Goal: Task Accomplishment & Management: Use online tool/utility

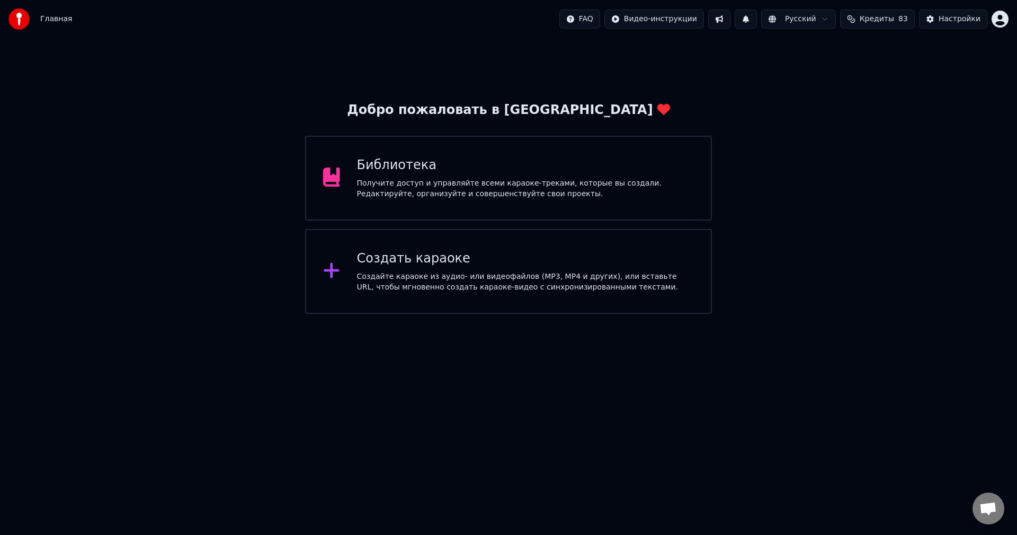
click at [402, 253] on div "Создать караоке" at bounding box center [525, 258] width 337 height 17
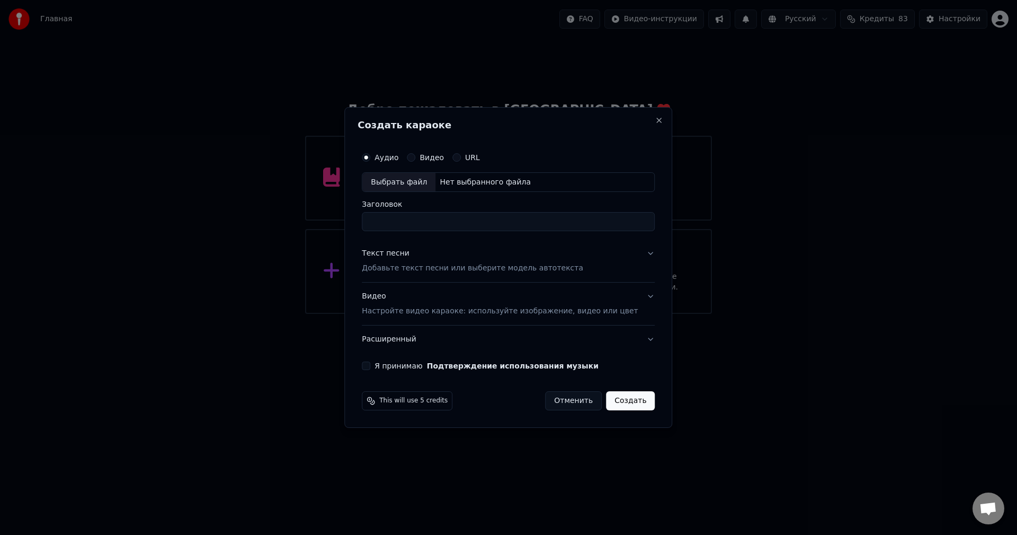
click at [411, 178] on div "Выбрать файл" at bounding box center [398, 182] width 73 height 19
type input "**********"
click at [637, 253] on button "Текст песни Добавьте текст песни или выберите модель автотекста" at bounding box center [508, 261] width 293 height 42
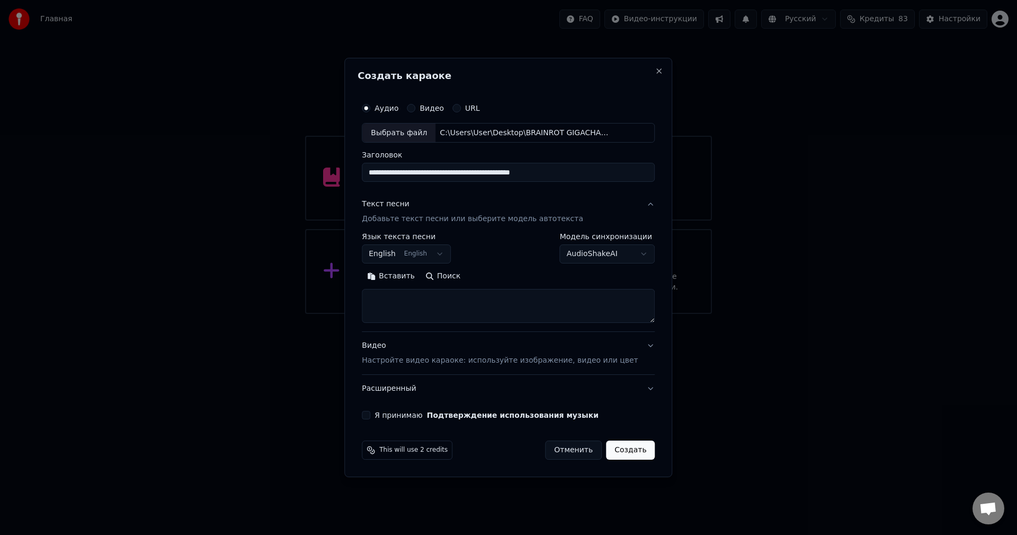
drag, startPoint x: 475, startPoint y: 324, endPoint x: 471, endPoint y: 312, distance: 12.7
click at [475, 322] on div "**********" at bounding box center [508, 282] width 293 height 99
click at [471, 312] on textarea at bounding box center [508, 306] width 293 height 34
paste textarea "**********"
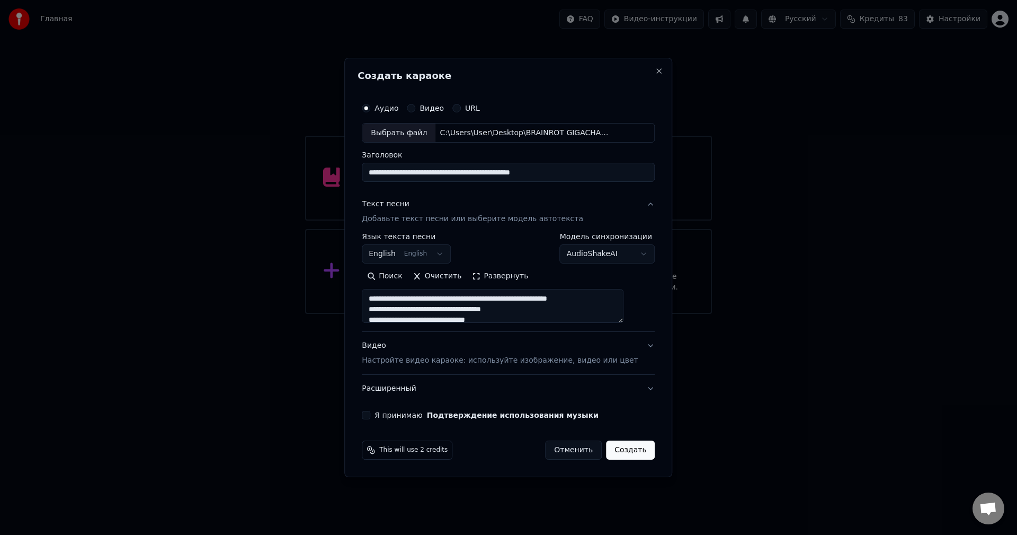
scroll to position [99, 0]
type textarea "**********"
click at [370, 415] on button "Я принимаю Подтверждение использования музыки" at bounding box center [366, 415] width 8 height 8
click at [618, 450] on button "Создать" at bounding box center [630, 449] width 49 height 19
select select "**"
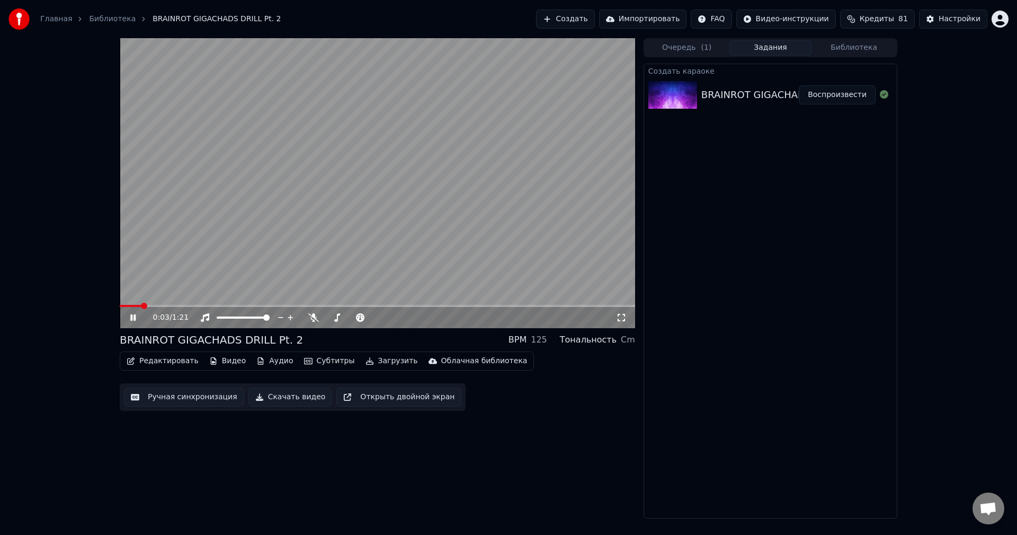
click at [209, 396] on button "Ручная синхронизация" at bounding box center [184, 396] width 120 height 19
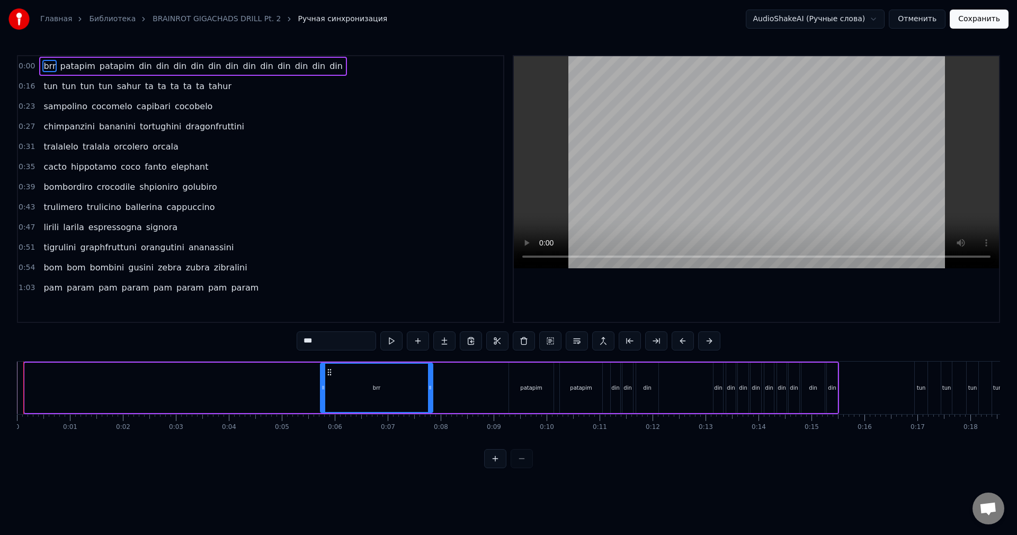
drag, startPoint x: 27, startPoint y: 393, endPoint x: 322, endPoint y: 406, distance: 294.8
click at [324, 409] on div at bounding box center [323, 387] width 4 height 48
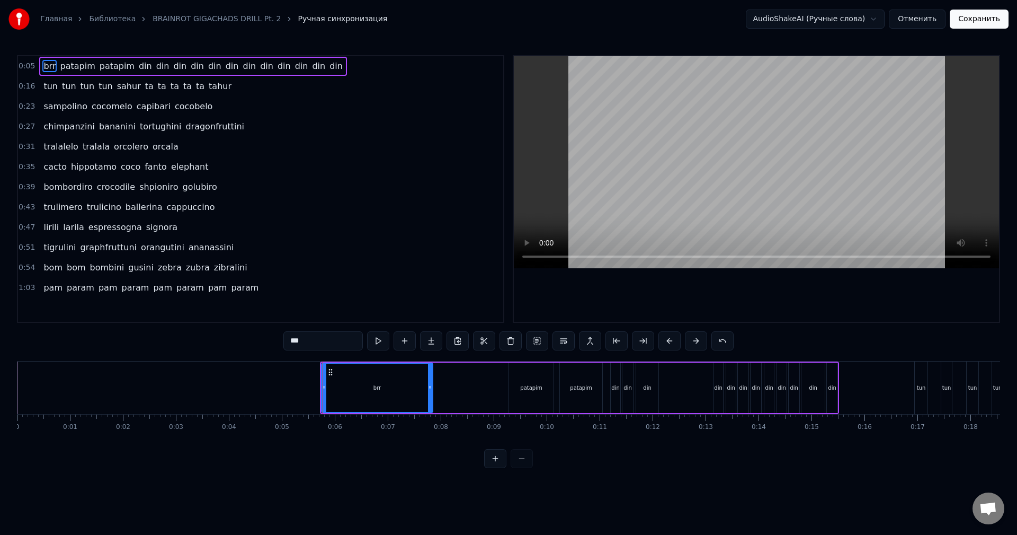
click at [376, 341] on button at bounding box center [378, 340] width 22 height 19
click at [367, 331] on button at bounding box center [378, 340] width 22 height 19
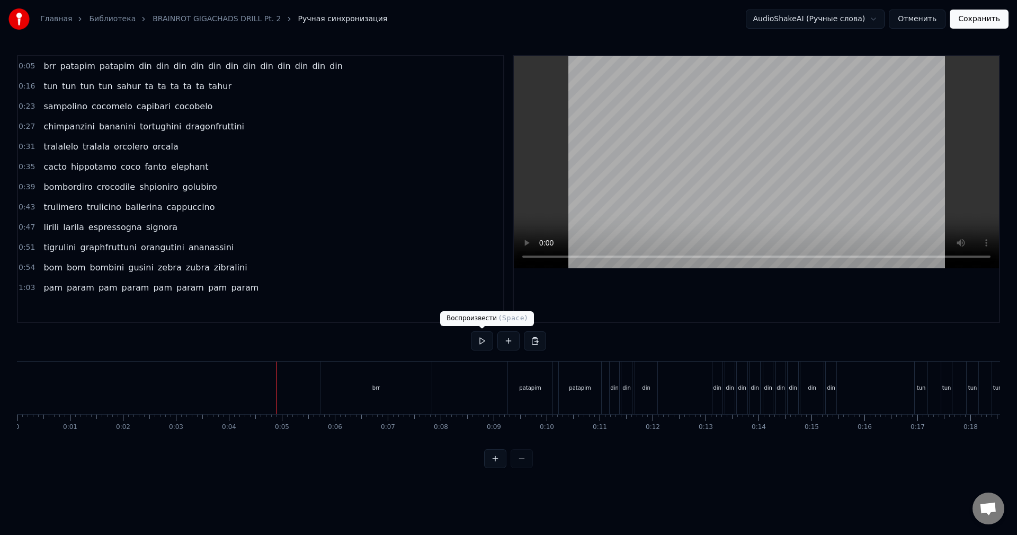
click at [482, 341] on button at bounding box center [482, 340] width 22 height 19
click at [464, 391] on div "brr patapim patapim din din din din din din din din din din din din" at bounding box center [579, 387] width 519 height 52
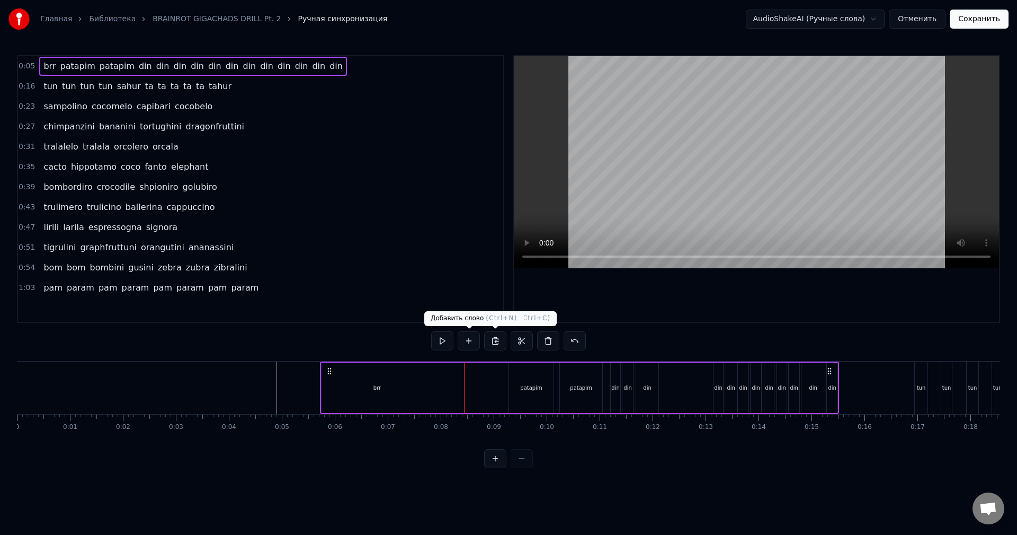
click at [446, 343] on button at bounding box center [442, 340] width 22 height 19
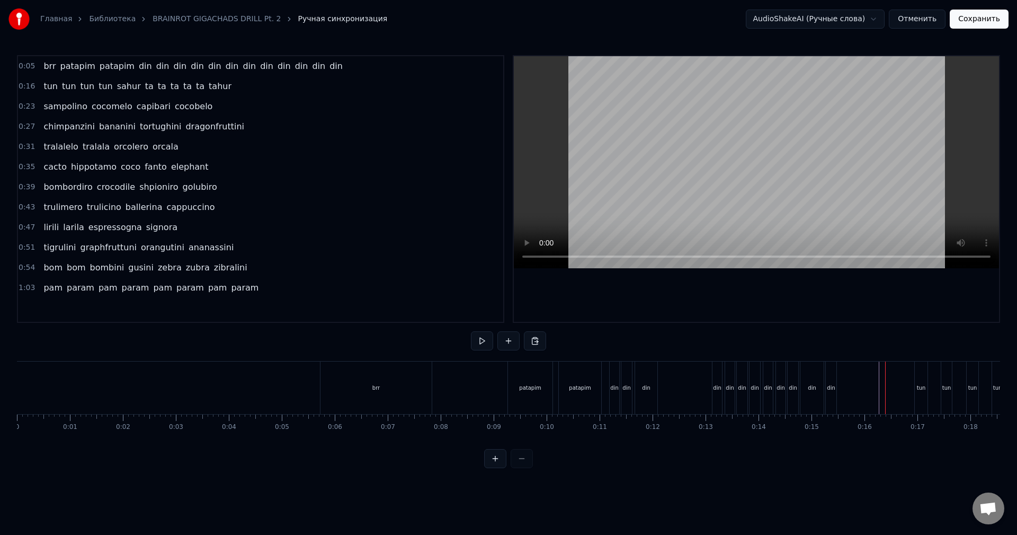
click at [363, 465] on div "0:05 brr patapim patapim din din din din din din din din din din din din 0:16 t…" at bounding box center [508, 261] width 983 height 413
click at [479, 340] on button at bounding box center [482, 340] width 22 height 19
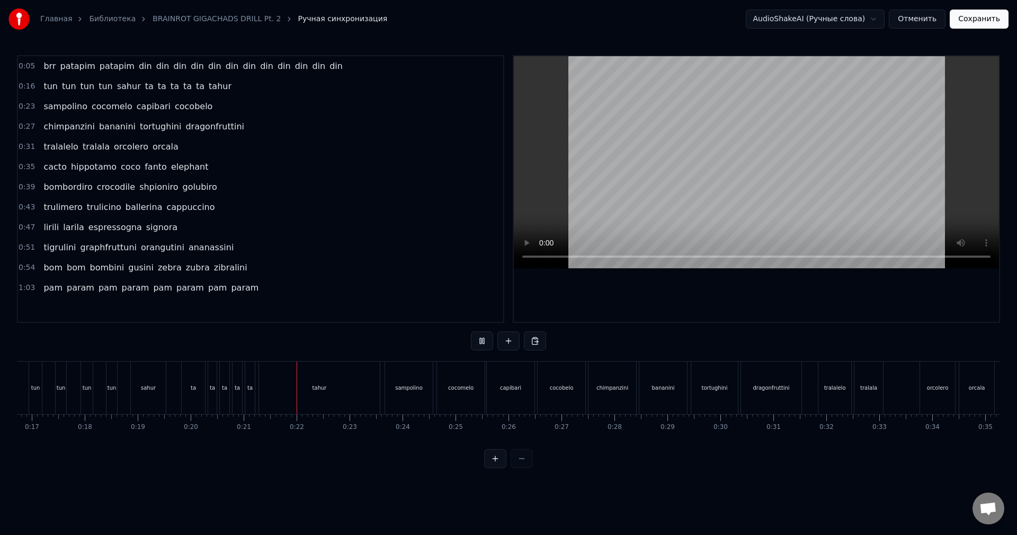
click at [174, 372] on div "tun tun tun tun sahur ta ta ta ta ta tahur" at bounding box center [206, 387] width 354 height 52
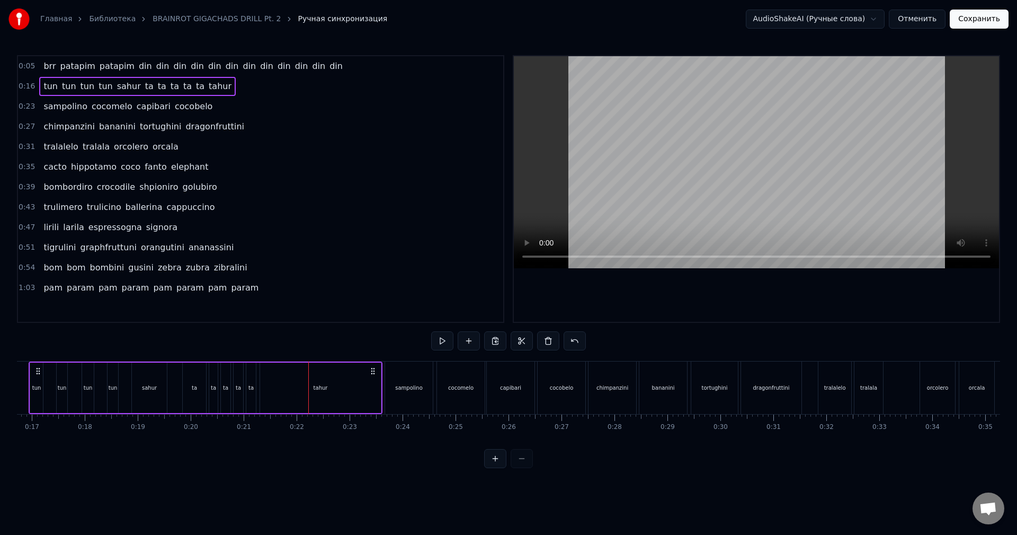
click at [175, 374] on div "tun tun tun tun sahur ta ta ta ta ta tahur" at bounding box center [206, 387] width 354 height 52
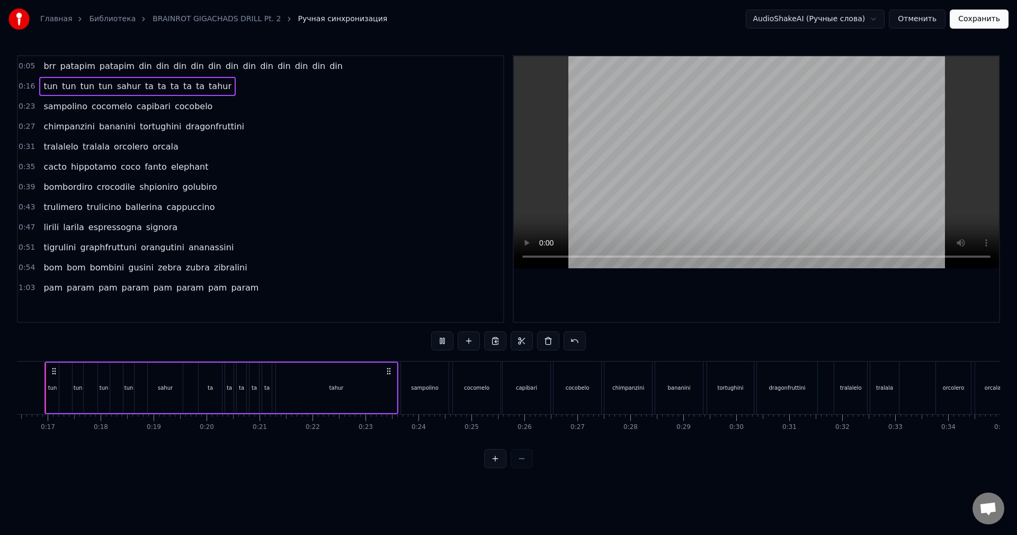
scroll to position [0, 844]
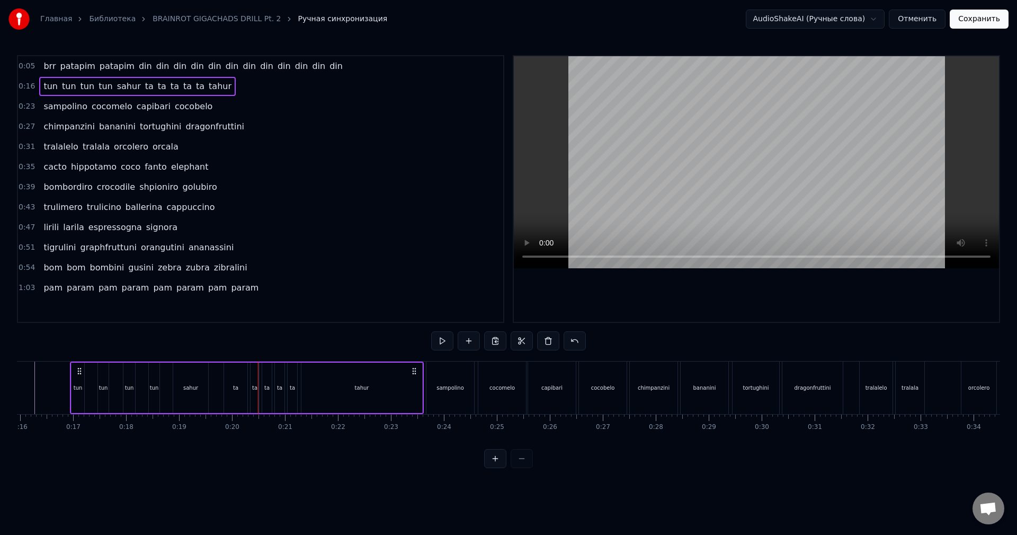
click at [237, 392] on div "ta" at bounding box center [235, 387] width 23 height 50
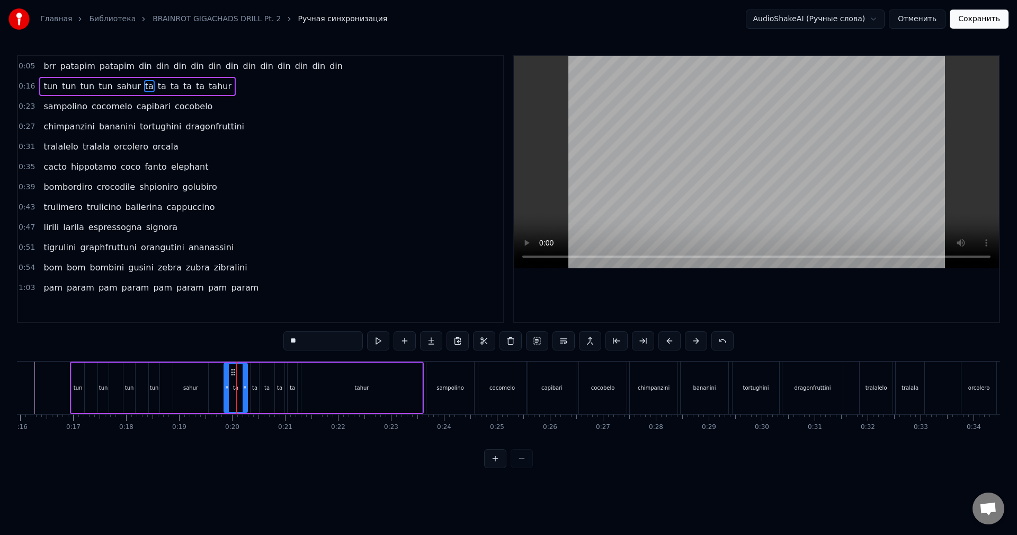
drag, startPoint x: 332, startPoint y: 341, endPoint x: 284, endPoint y: 344, distance: 47.8
click at [284, 344] on input "**" at bounding box center [322, 340] width 79 height 19
type input "*******"
click at [172, 485] on html "Главная Библиотека BRAINROT GIGACHADS DRILL Pt. 2 Ручная синхронизация AudioSha…" at bounding box center [508, 242] width 1017 height 485
click at [205, 345] on div "0:05 brr patapim patapim din din din din din din din din din din din din 0:16 t…" at bounding box center [508, 261] width 983 height 413
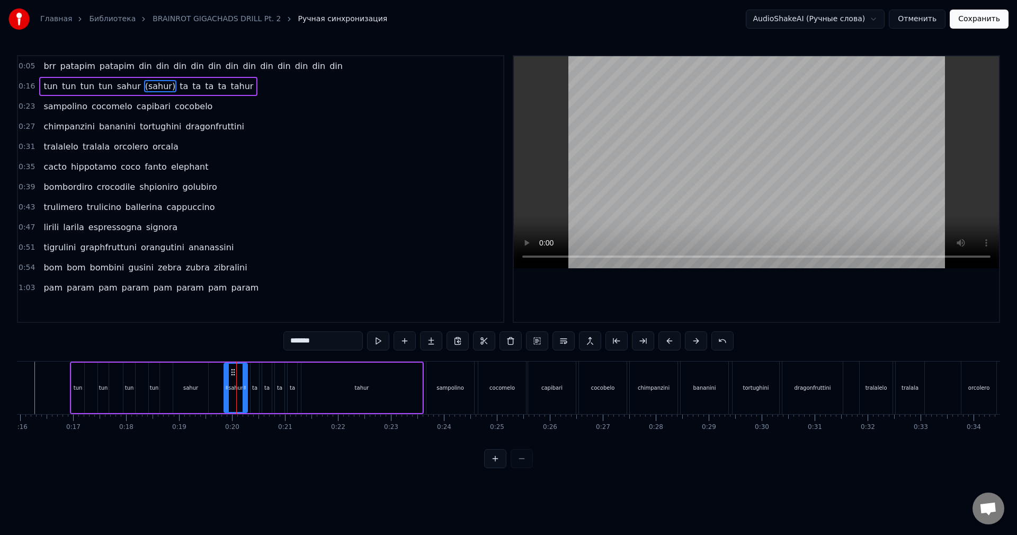
click at [213, 385] on div "tun [PERSON_NAME] (sahur) ta ta ta ta tahur" at bounding box center [247, 387] width 354 height 52
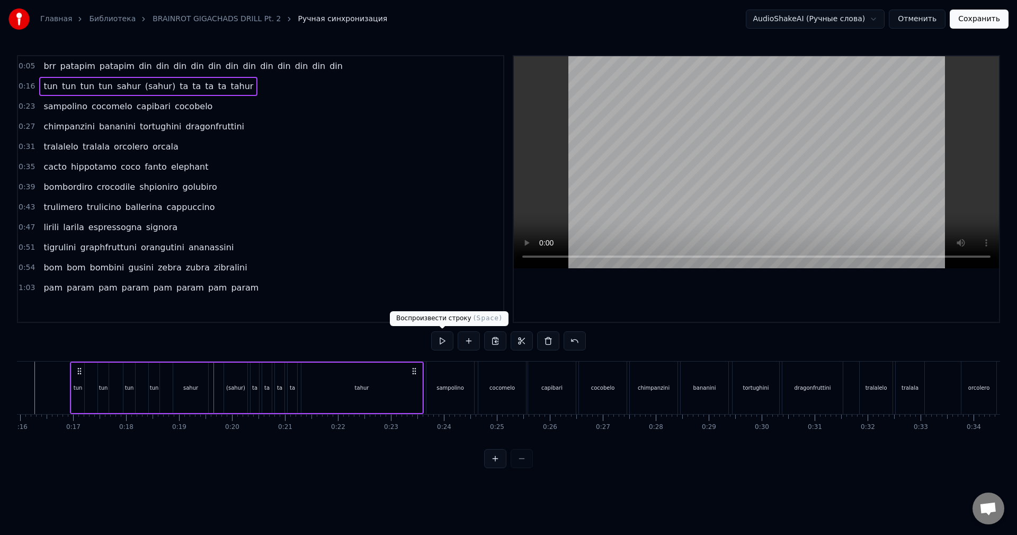
click at [442, 336] on button at bounding box center [442, 340] width 22 height 19
click at [339, 388] on div "tahur" at bounding box center [361, 387] width 121 height 50
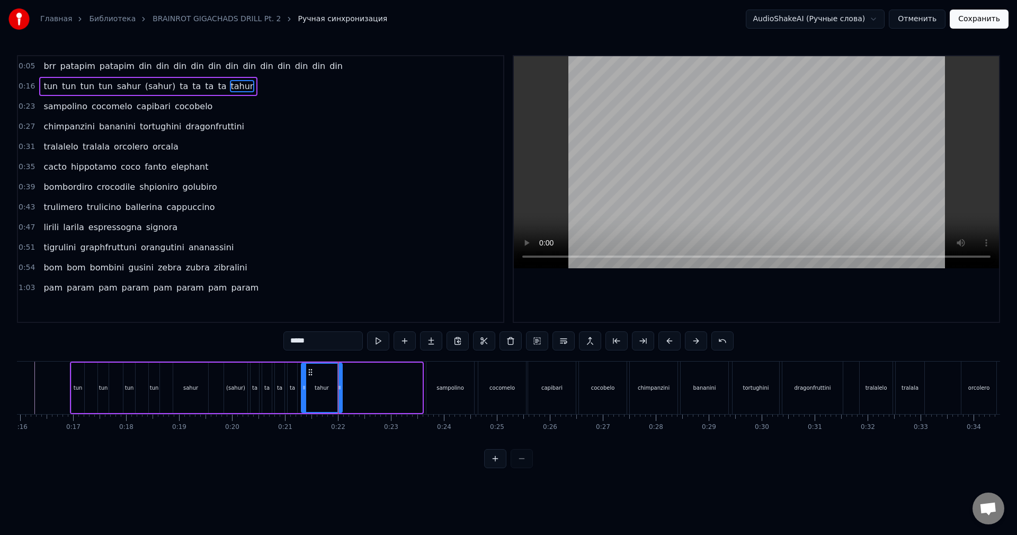
drag, startPoint x: 419, startPoint y: 390, endPoint x: 339, endPoint y: 399, distance: 80.4
click at [339, 399] on div at bounding box center [339, 387] width 4 height 48
click at [289, 381] on div "ta" at bounding box center [293, 387] width 10 height 50
type input "**"
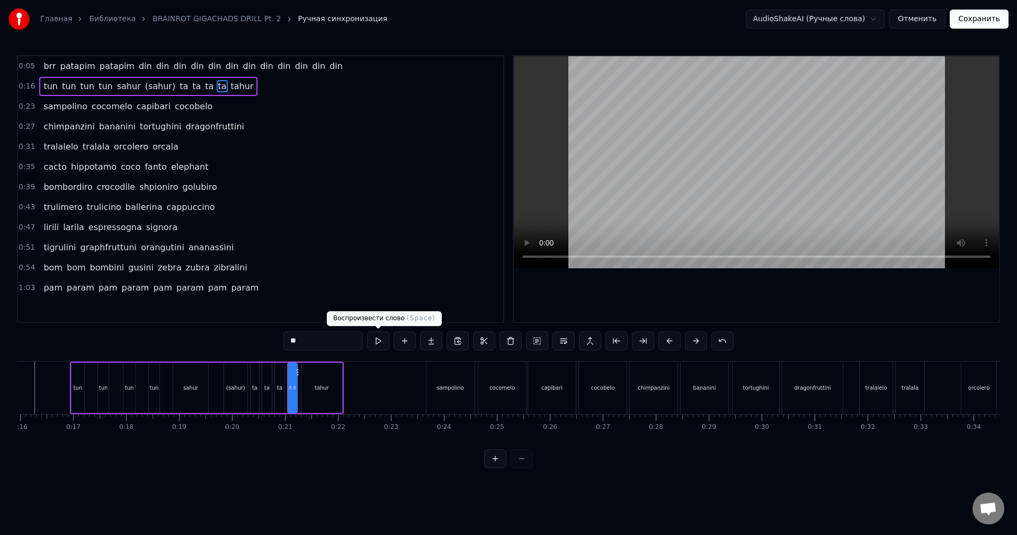
click at [379, 344] on button at bounding box center [378, 340] width 22 height 19
click at [384, 341] on button at bounding box center [378, 340] width 22 height 19
click at [425, 483] on html "Главная Библиотека BRAINROT GIGACHADS DRILL Pt. 2 Ручная синхронизация AudioSha…" at bounding box center [508, 242] width 1017 height 485
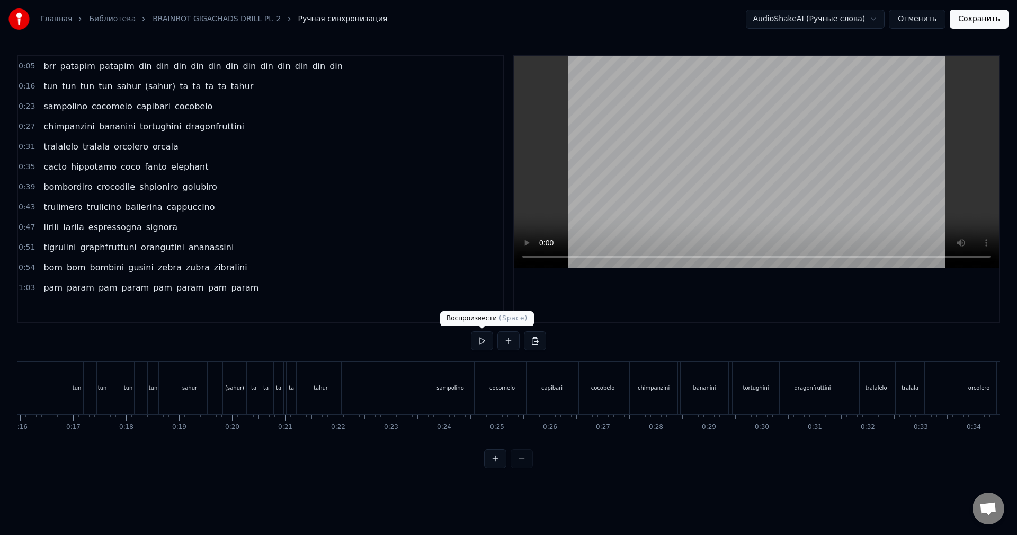
click at [480, 341] on button at bounding box center [482, 340] width 22 height 19
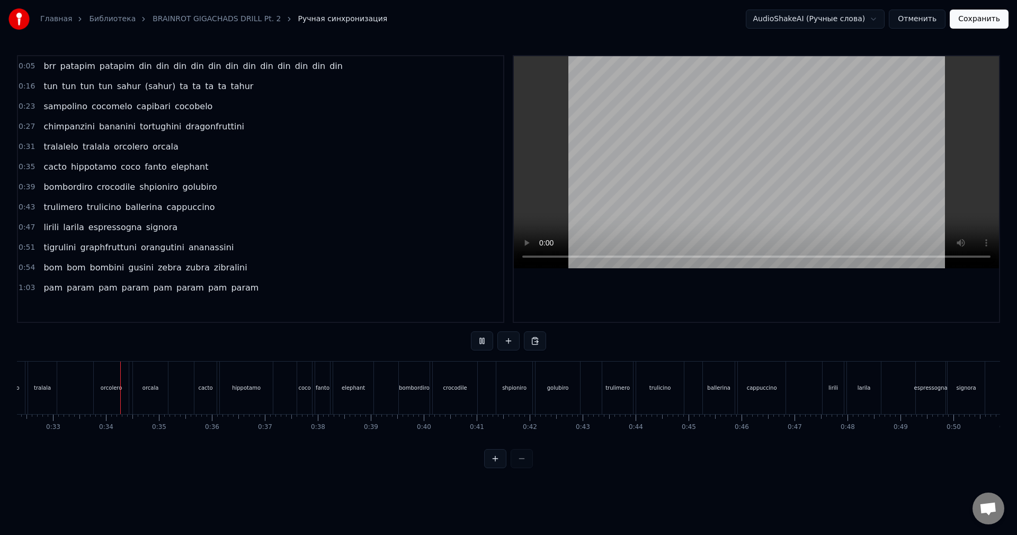
scroll to position [0, 1732]
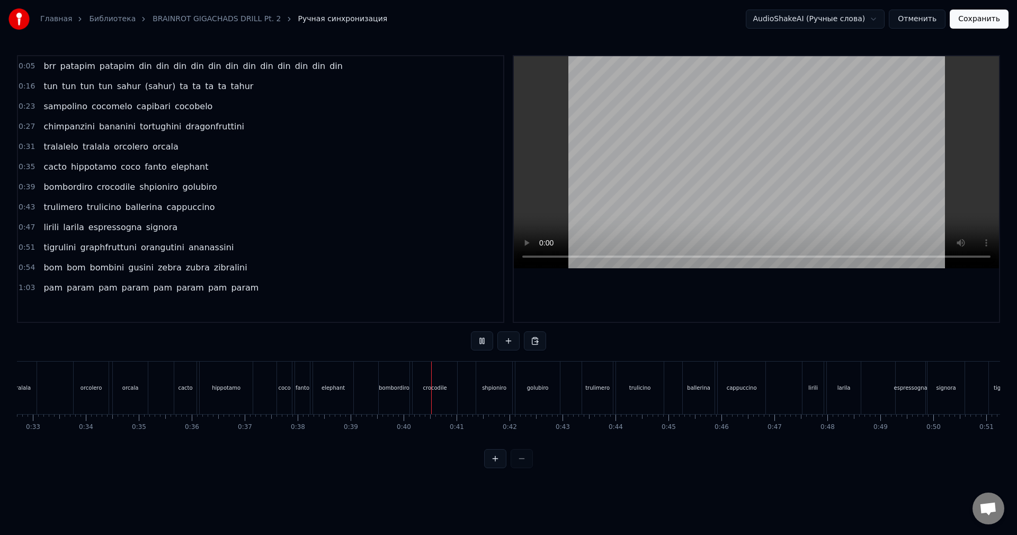
click at [480, 341] on button at bounding box center [482, 340] width 22 height 19
click at [187, 166] on span "elephant" at bounding box center [190, 167] width 40 height 12
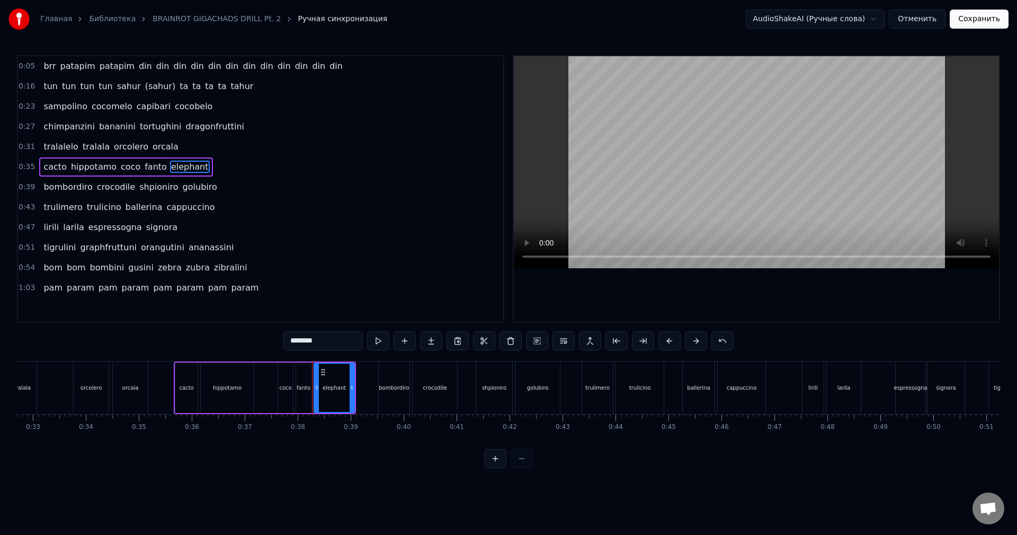
click at [332, 340] on input "********" at bounding box center [322, 340] width 79 height 19
type input "*********"
click at [367, 483] on html "Главная Библиотека BRAINROT GIGACHADS DRILL Pt. 2 Ручная синхронизация AudioSha…" at bounding box center [508, 242] width 1017 height 485
click at [388, 485] on html "Главная Библиотека BRAINROT GIGACHADS DRILL Pt. 2 Ручная синхронизация AudioSha…" at bounding box center [508, 242] width 1017 height 485
drag, startPoint x: 413, startPoint y: 476, endPoint x: 418, endPoint y: 473, distance: 6.2
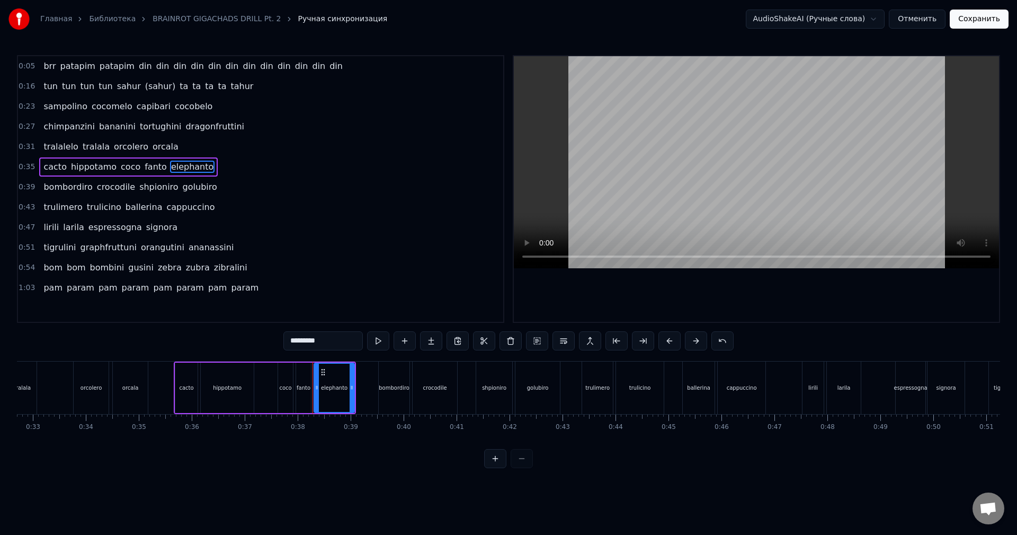
click at [413, 468] on div "0:05 brr patapim patapim din din din din din din din din din din din din 0:16 t…" at bounding box center [508, 261] width 983 height 413
click at [785, 331] on div "0:05 brr patapim patapim din din din din din din din din din din din din 0:16 t…" at bounding box center [508, 261] width 983 height 413
click at [772, 340] on div "0:05 brr patapim patapim din din din din din din din din din din din din 0:16 t…" at bounding box center [508, 261] width 983 height 413
click at [201, 345] on div "0:05 brr patapim patapim din din din din din din din din din din din din 0:16 t…" at bounding box center [508, 261] width 983 height 413
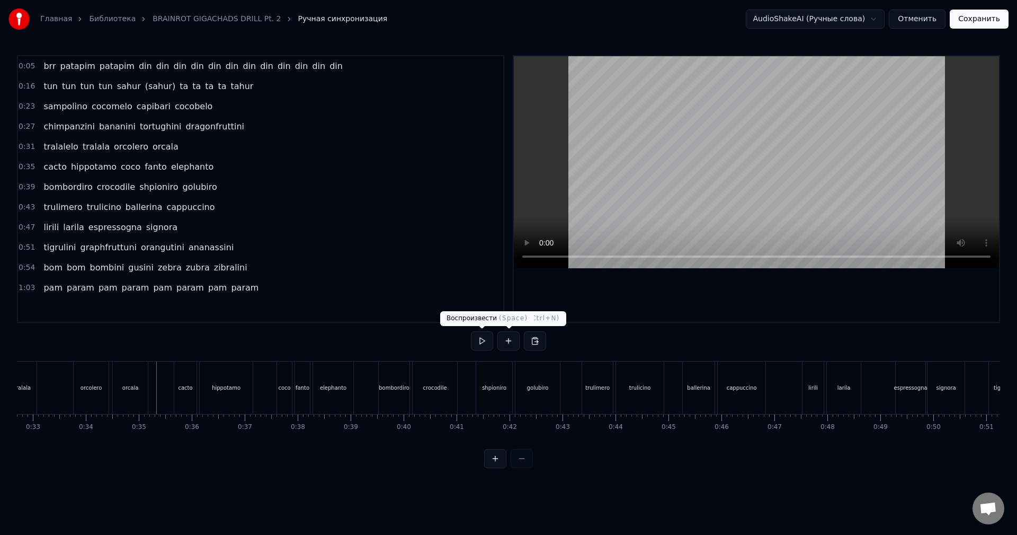
click at [485, 338] on button at bounding box center [482, 340] width 22 height 19
click at [504, 339] on button at bounding box center [508, 340] width 22 height 19
click at [432, 391] on div "crocodile" at bounding box center [435, 388] width 24 height 8
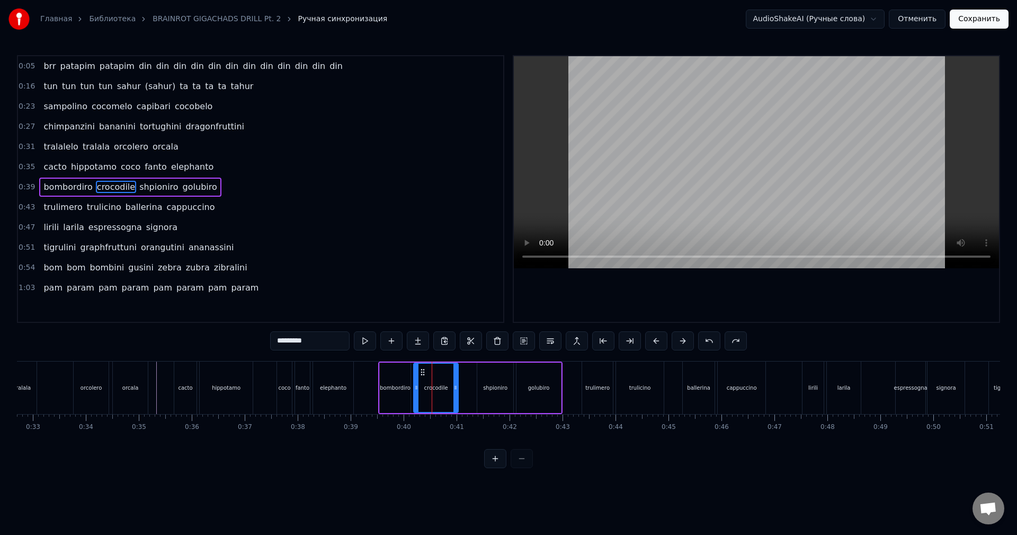
click at [332, 339] on input "*********" at bounding box center [309, 340] width 79 height 19
type input "*********"
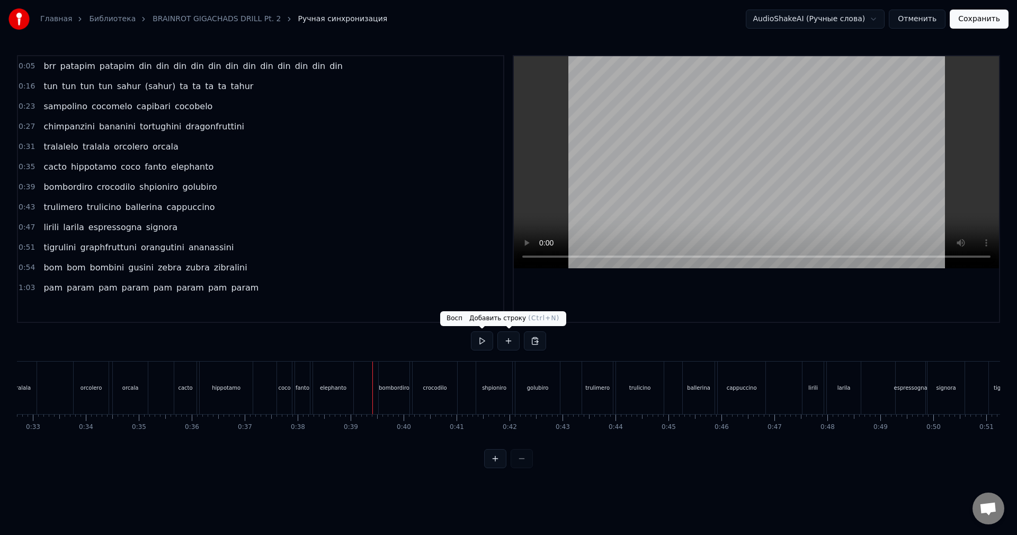
click at [483, 344] on button at bounding box center [482, 340] width 22 height 19
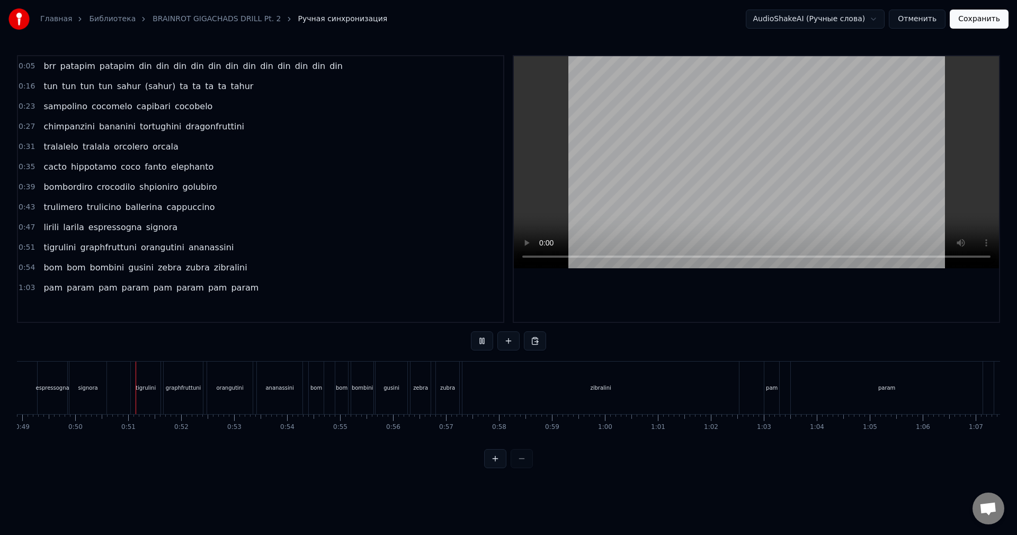
scroll to position [0, 2622]
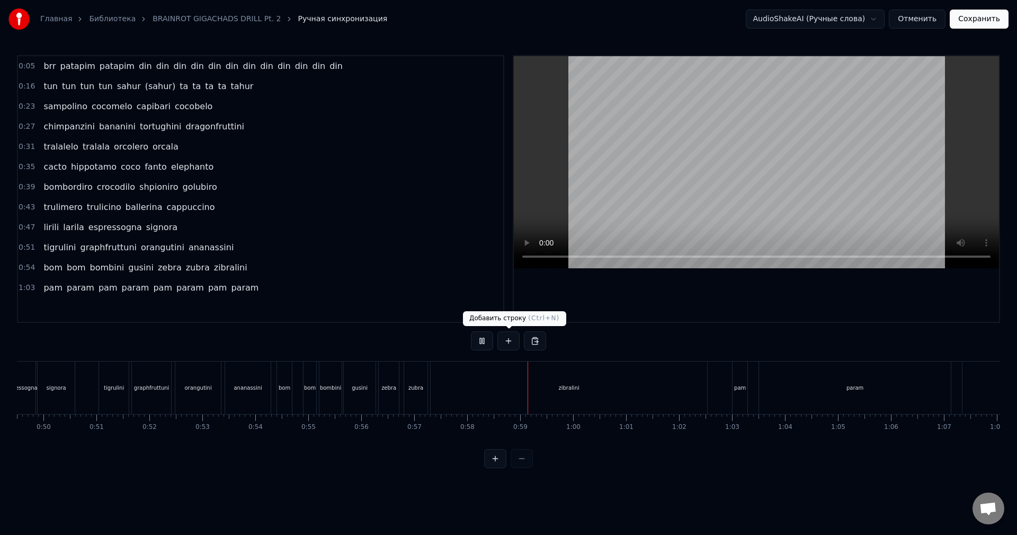
click at [502, 342] on button at bounding box center [508, 340] width 22 height 19
click at [536, 377] on div "zibralini" at bounding box center [569, 387] width 277 height 52
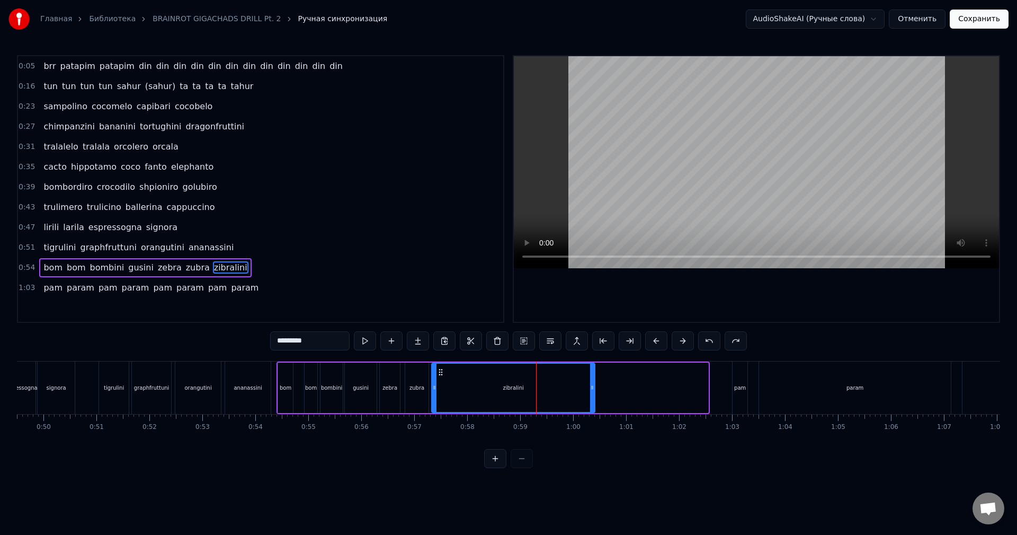
drag, startPoint x: 708, startPoint y: 387, endPoint x: 594, endPoint y: 389, distance: 113.4
click at [594, 389] on icon at bounding box center [592, 387] width 4 height 8
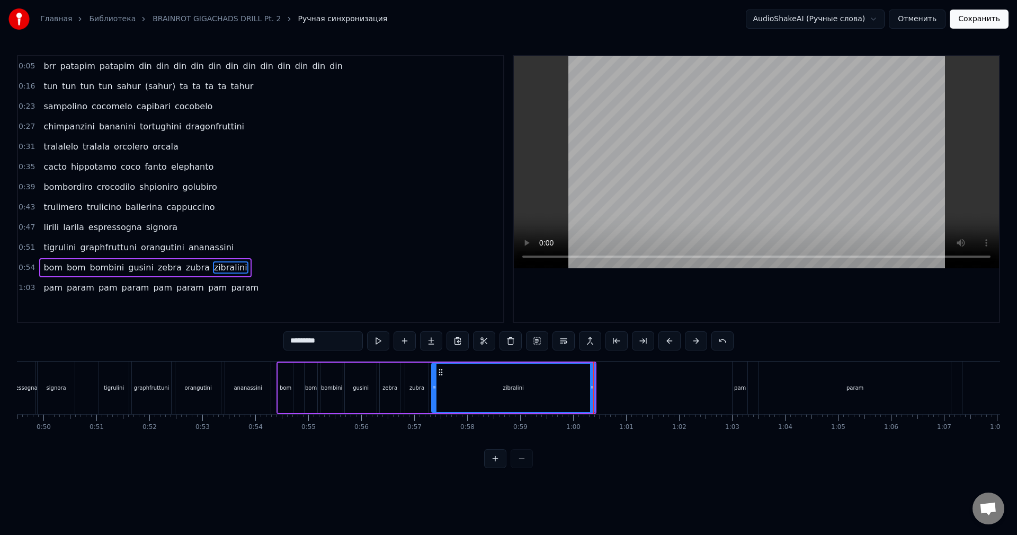
click at [390, 378] on div "zebra" at bounding box center [390, 387] width 20 height 50
type input "*****"
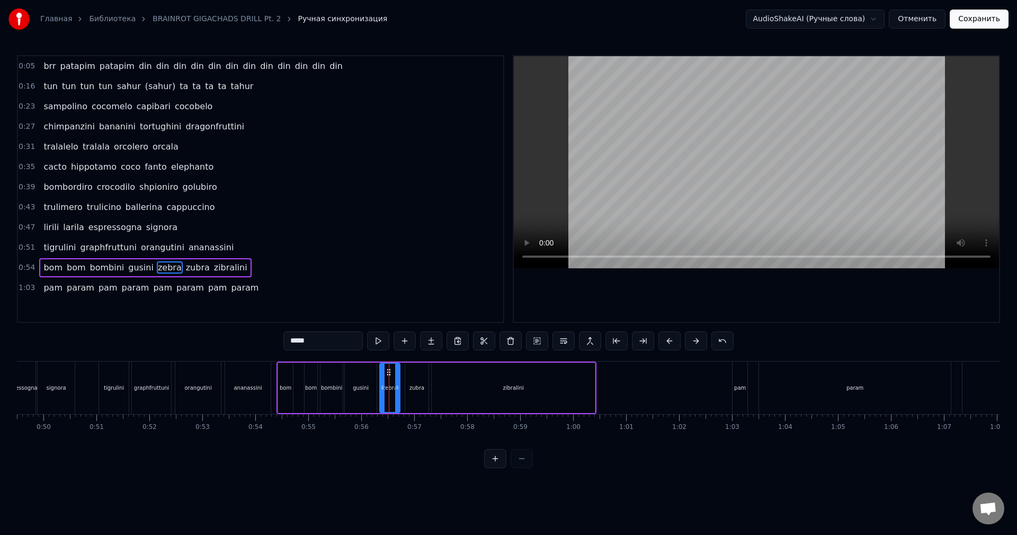
click at [298, 342] on input "*****" at bounding box center [322, 340] width 79 height 19
click at [378, 342] on button at bounding box center [378, 340] width 22 height 19
click at [400, 485] on html "Главная Библиотека BRAINROT GIGACHADS DRILL Pt. 2 Ручная синхронизация AudioSha…" at bounding box center [508, 242] width 1017 height 485
click at [272, 385] on div "tigrulini graphfruttuni orangutini ananassini" at bounding box center [186, 387] width 175 height 52
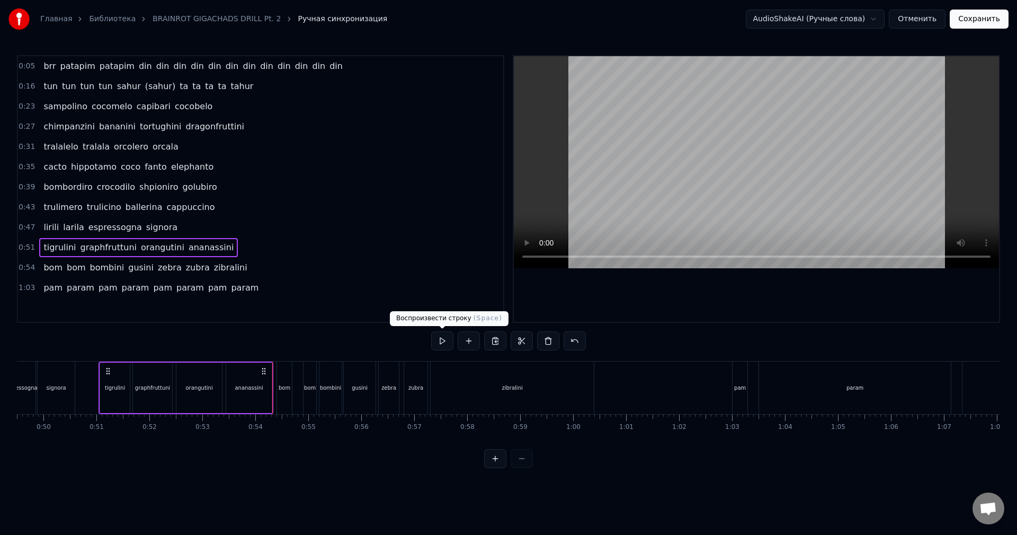
click at [442, 343] on button at bounding box center [442, 340] width 22 height 19
click at [282, 359] on div "0:05 brr patapim patapim din din din din din din din din din din din din 0:16 t…" at bounding box center [508, 261] width 983 height 413
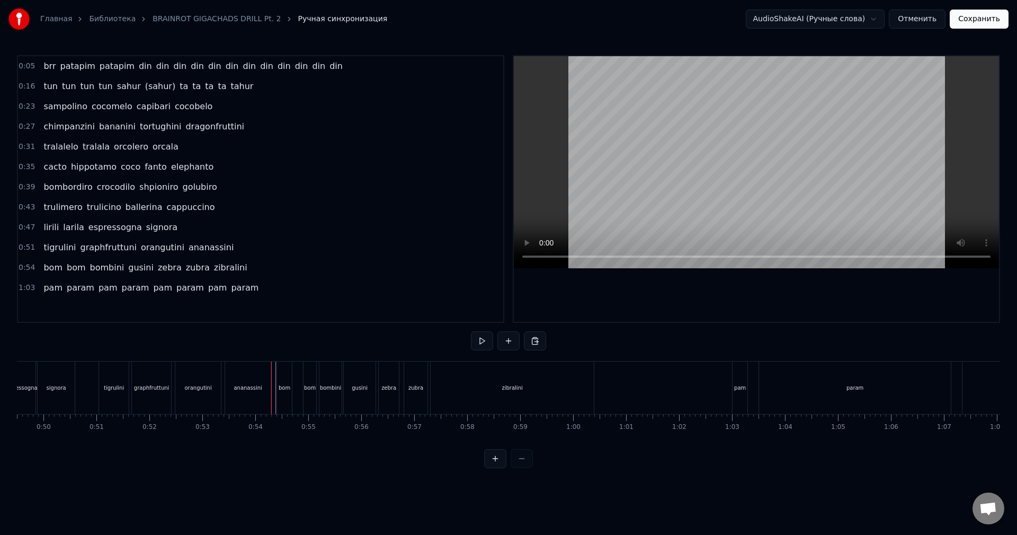
click at [488, 343] on button at bounding box center [482, 340] width 22 height 19
drag, startPoint x: 745, startPoint y: 391, endPoint x: 740, endPoint y: 393, distance: 5.9
click at [745, 391] on div "pam" at bounding box center [740, 387] width 15 height 52
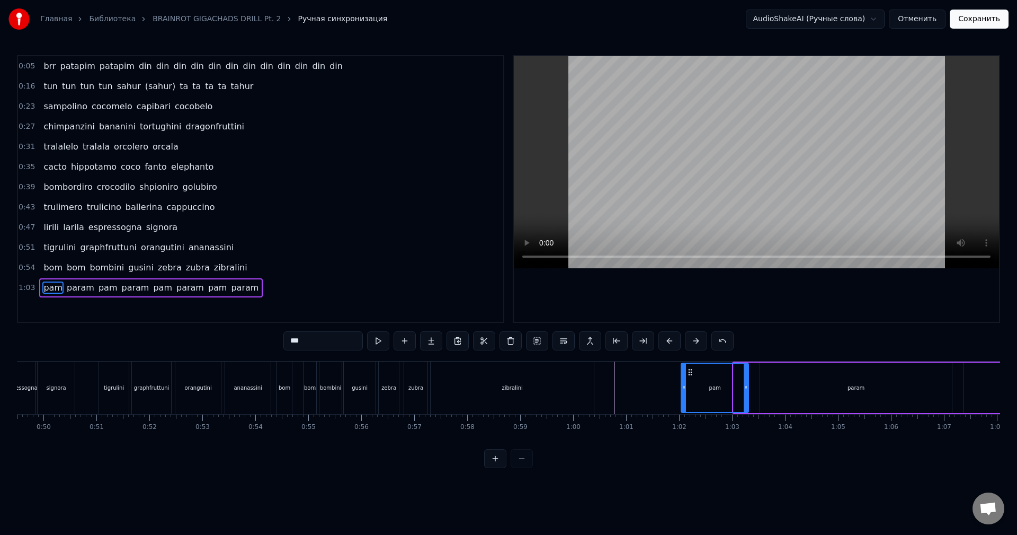
drag, startPoint x: 736, startPoint y: 395, endPoint x: 683, endPoint y: 400, distance: 53.3
click at [683, 400] on div at bounding box center [684, 387] width 4 height 48
click at [702, 397] on div "pam" at bounding box center [714, 387] width 67 height 48
drag, startPoint x: 714, startPoint y: 395, endPoint x: 733, endPoint y: 395, distance: 19.6
click at [713, 396] on div at bounding box center [713, 387] width 4 height 48
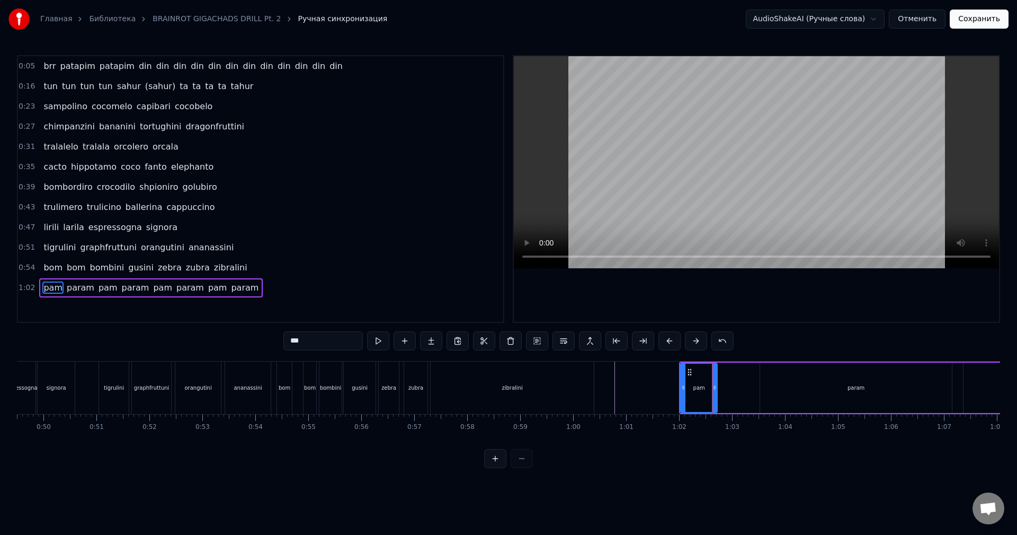
click at [854, 397] on div "param" at bounding box center [856, 387] width 192 height 50
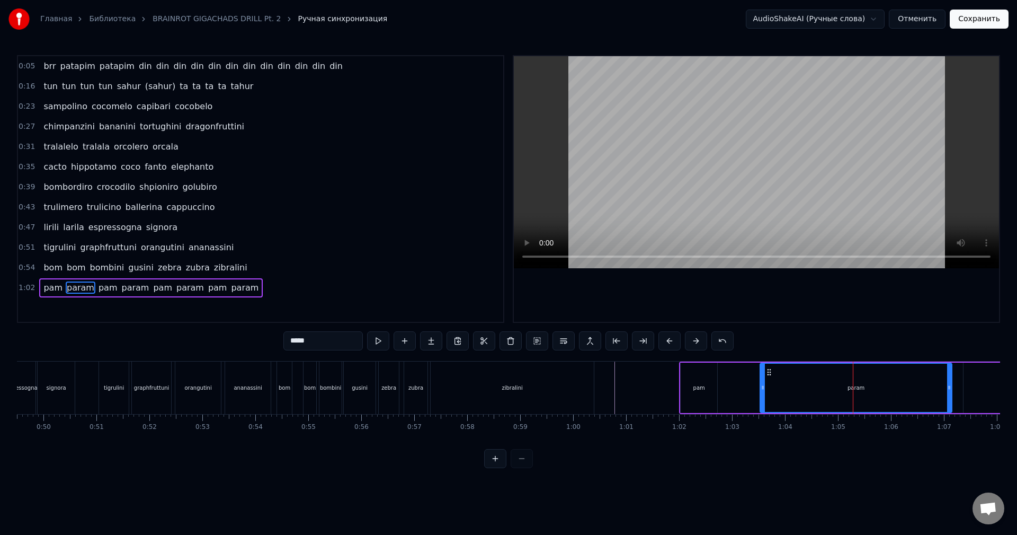
click at [693, 382] on div "pam" at bounding box center [699, 387] width 37 height 50
type input "***"
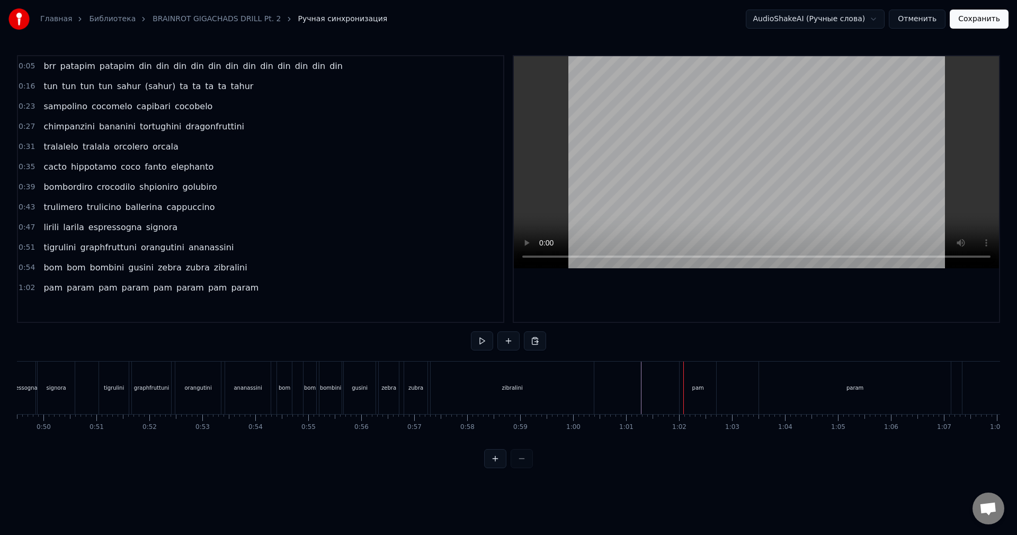
click at [689, 394] on div "pam" at bounding box center [698, 387] width 37 height 52
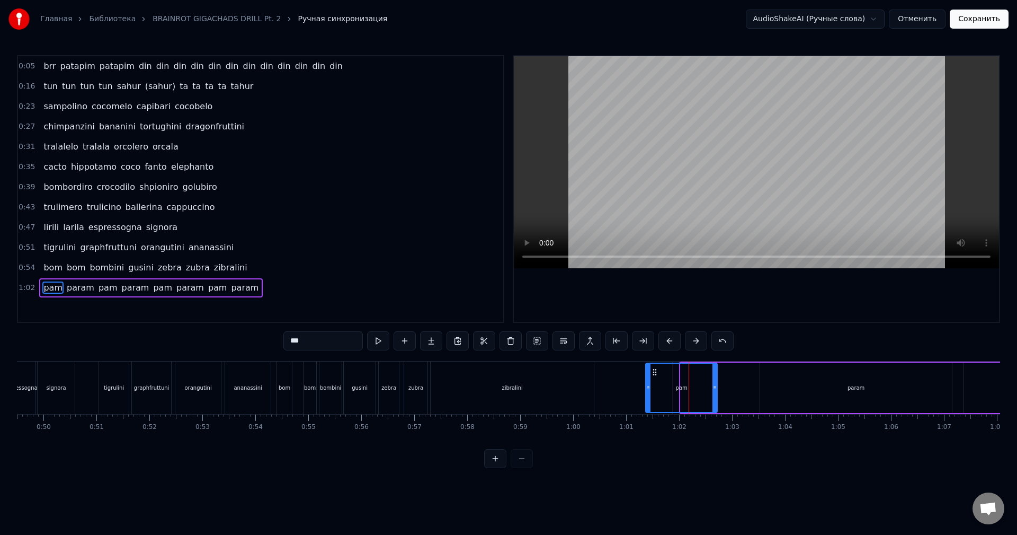
drag, startPoint x: 663, startPoint y: 397, endPoint x: 708, endPoint y: 395, distance: 45.6
click at [648, 398] on div at bounding box center [648, 387] width 4 height 48
drag, startPoint x: 710, startPoint y: 393, endPoint x: 684, endPoint y: 398, distance: 26.6
click at [684, 398] on div at bounding box center [686, 387] width 4 height 48
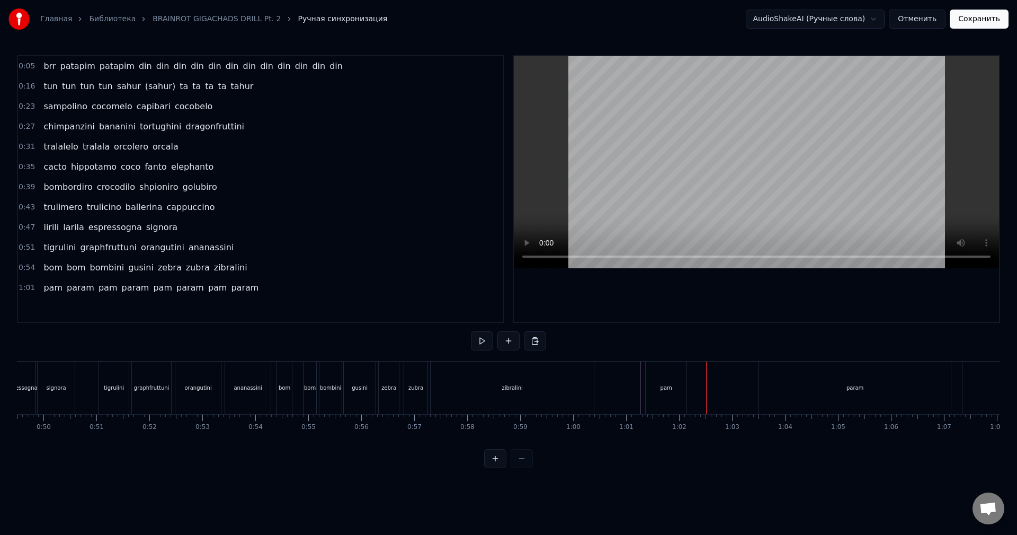
click at [811, 395] on div "param" at bounding box center [855, 387] width 192 height 52
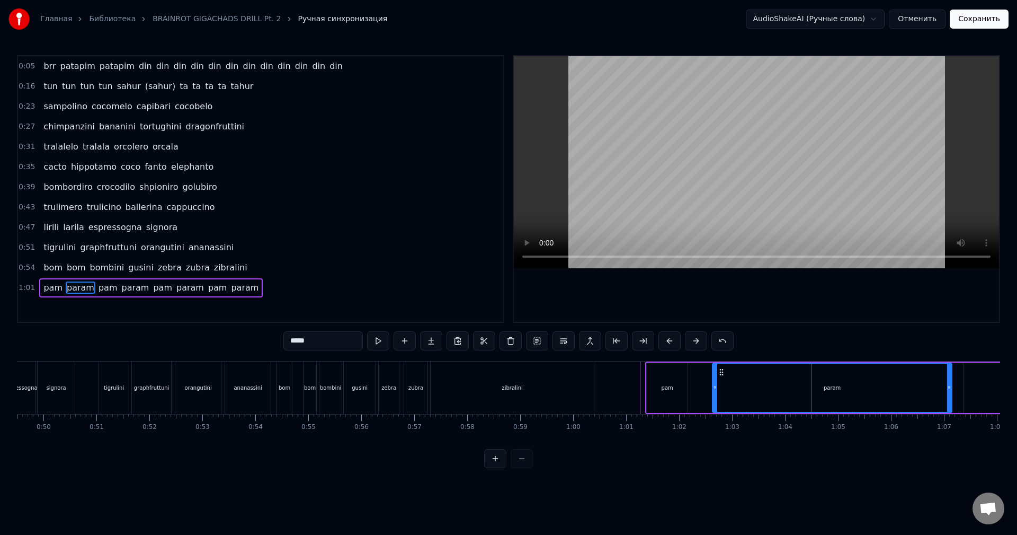
drag, startPoint x: 762, startPoint y: 388, endPoint x: 848, endPoint y: 396, distance: 86.7
click at [714, 390] on icon at bounding box center [715, 387] width 4 height 8
drag, startPoint x: 950, startPoint y: 388, endPoint x: 805, endPoint y: 393, distance: 145.2
click at [844, 394] on div at bounding box center [846, 387] width 4 height 48
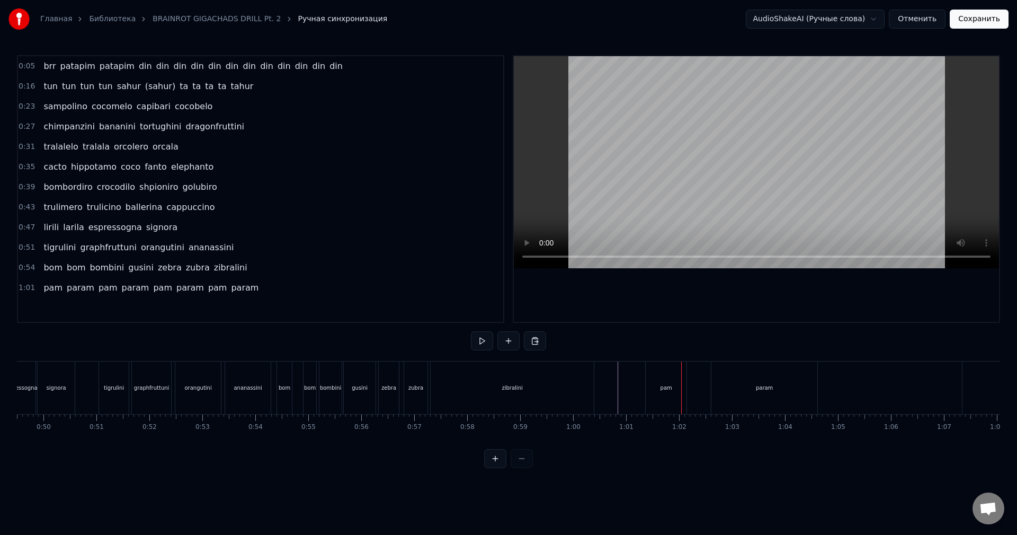
click at [729, 396] on div "param" at bounding box center [764, 387] width 106 height 52
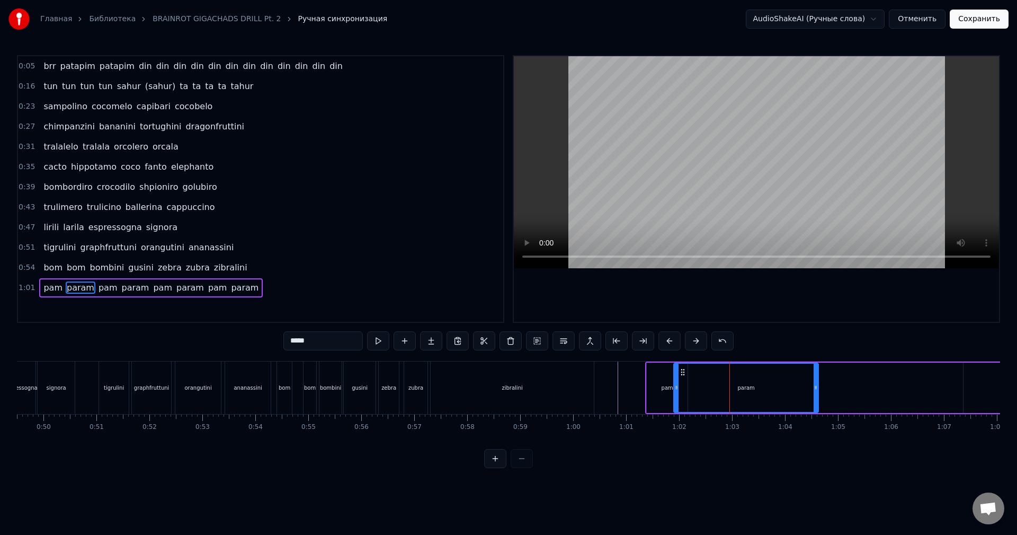
drag, startPoint x: 715, startPoint y: 395, endPoint x: 676, endPoint y: 397, distance: 38.7
click at [676, 397] on div at bounding box center [676, 387] width 4 height 48
drag, startPoint x: 816, startPoint y: 395, endPoint x: 735, endPoint y: 398, distance: 81.7
click at [736, 398] on div at bounding box center [738, 387] width 4 height 48
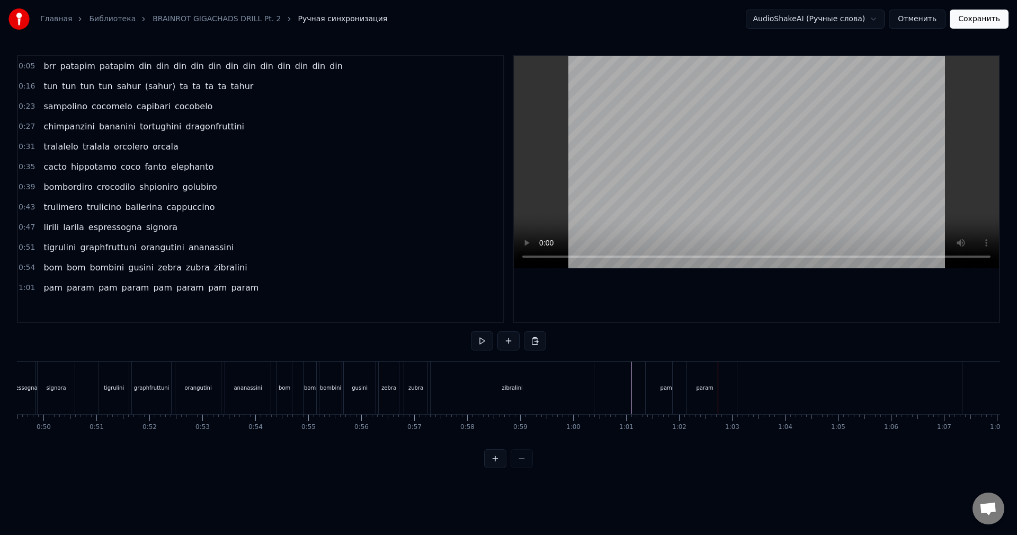
click at [705, 396] on div "param" at bounding box center [705, 387] width 64 height 52
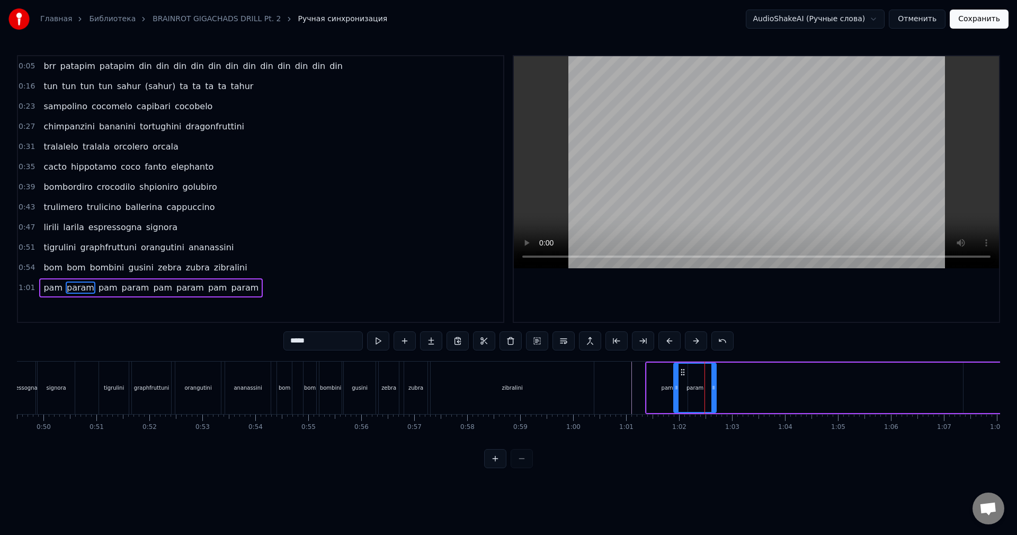
drag, startPoint x: 736, startPoint y: 393, endPoint x: 714, endPoint y: 397, distance: 22.6
click at [714, 397] on div at bounding box center [713, 387] width 4 height 48
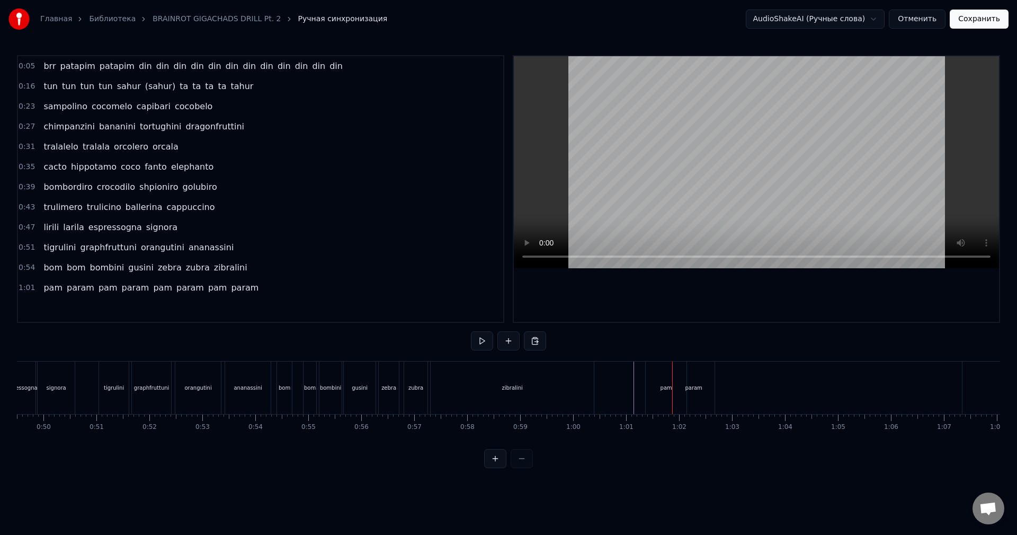
click at [671, 392] on div "pam" at bounding box center [666, 387] width 41 height 52
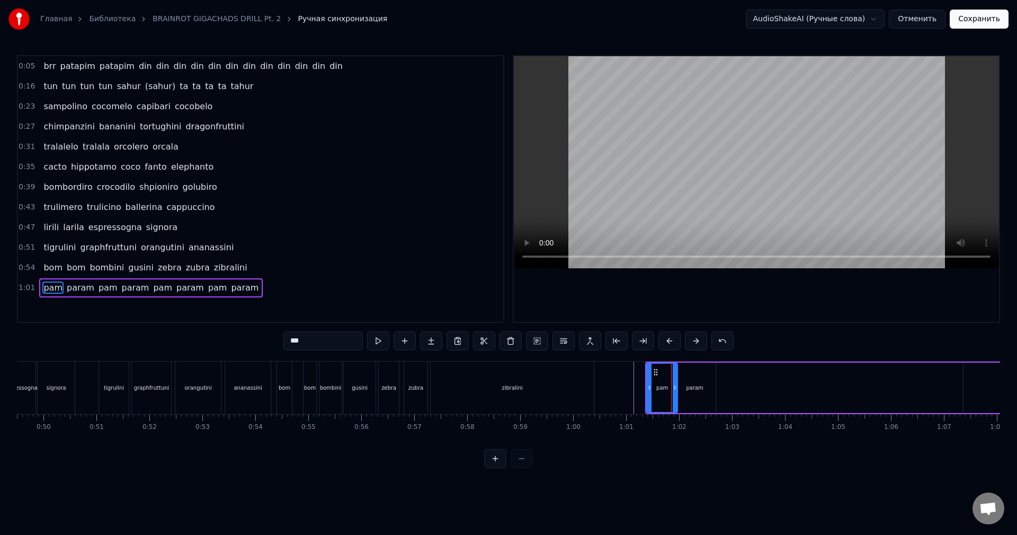
drag, startPoint x: 685, startPoint y: 392, endPoint x: 675, endPoint y: 394, distance: 10.3
click at [675, 394] on div at bounding box center [675, 387] width 4 height 48
click at [692, 395] on div "param" at bounding box center [695, 387] width 42 height 50
type input "*****"
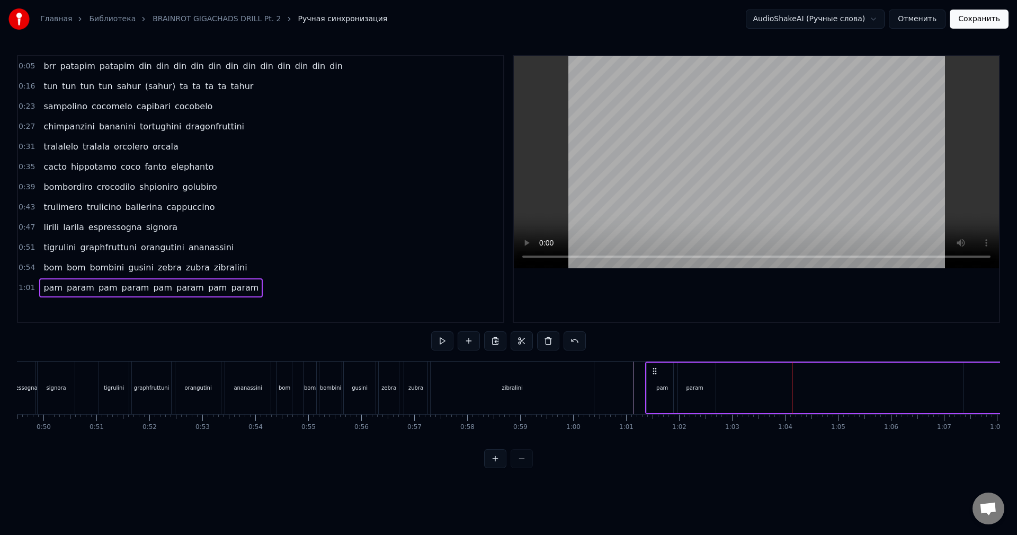
click at [501, 468] on button at bounding box center [495, 458] width 22 height 19
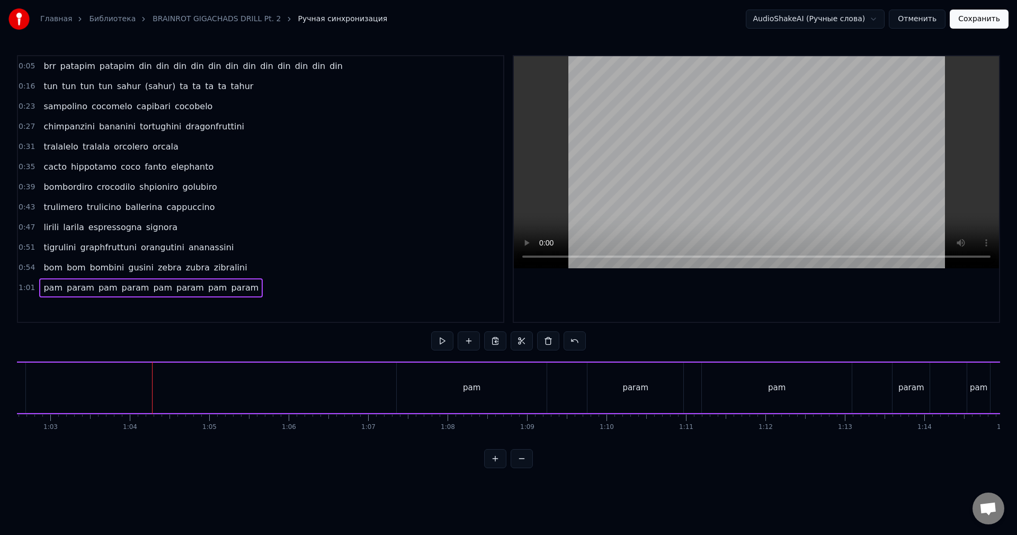
scroll to position [0, 5055]
click at [285, 375] on div "pam param pam param pam param pam param" at bounding box center [458, 387] width 1240 height 52
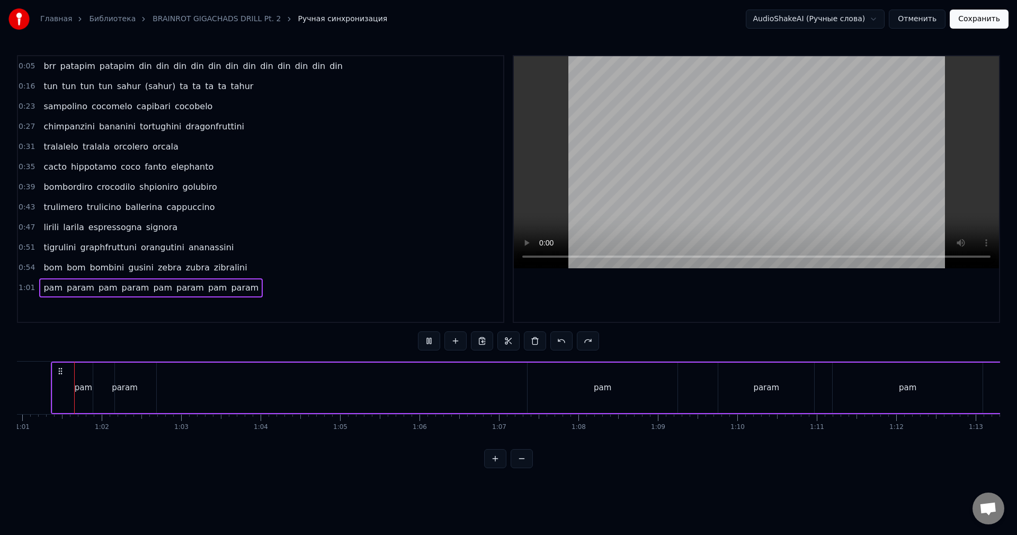
scroll to position [0, 4838]
click at [973, 21] on button "Сохранить" at bounding box center [979, 19] width 59 height 19
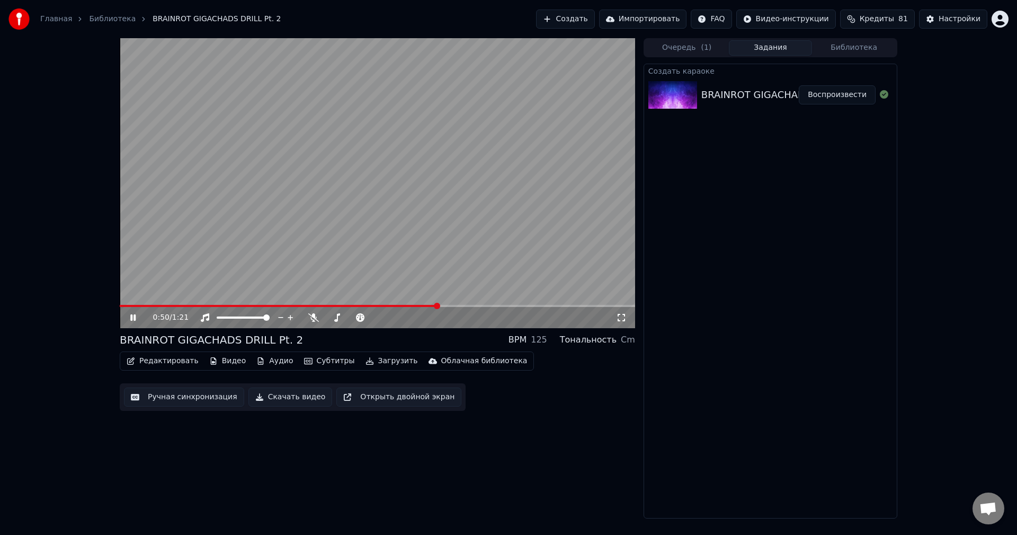
click at [259, 255] on video at bounding box center [377, 183] width 515 height 290
click at [310, 315] on icon at bounding box center [313, 317] width 11 height 8
click at [339, 231] on video at bounding box center [377, 183] width 515 height 290
click at [314, 315] on icon at bounding box center [313, 317] width 6 height 8
click at [325, 194] on video at bounding box center [377, 183] width 515 height 290
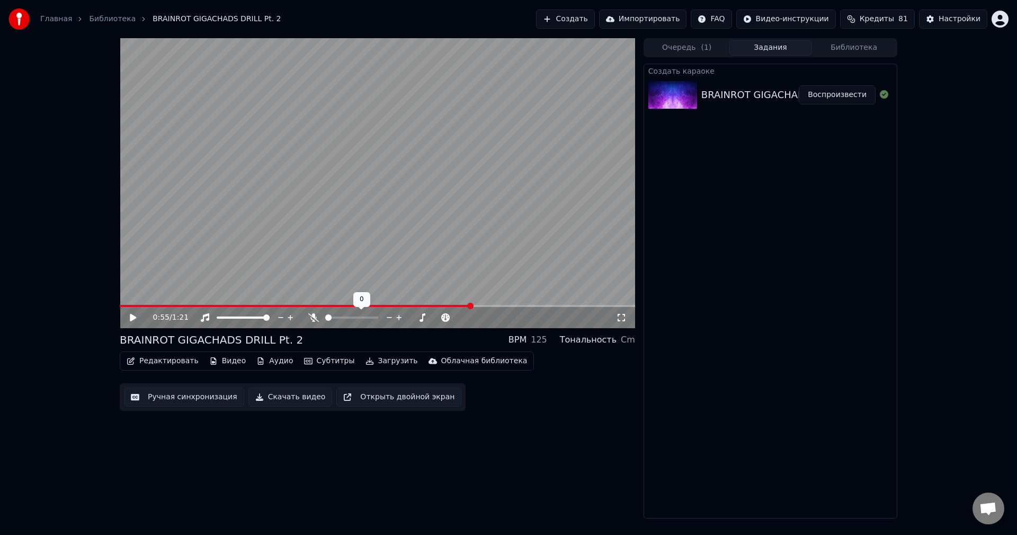
click at [299, 399] on button "Скачать видео" at bounding box center [290, 396] width 84 height 19
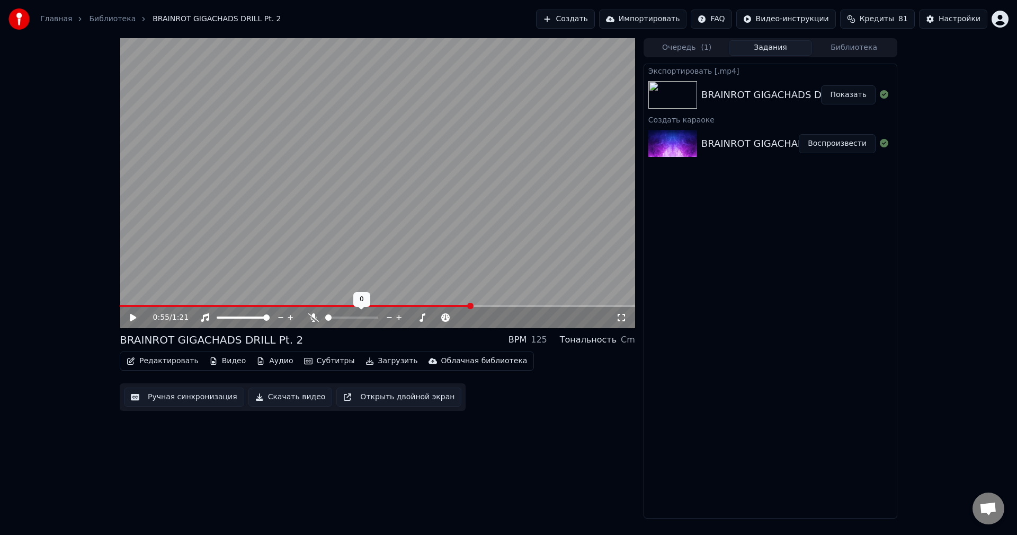
click at [841, 91] on button "Показать" at bounding box center [848, 94] width 55 height 19
